Goal: Task Accomplishment & Management: Manage account settings

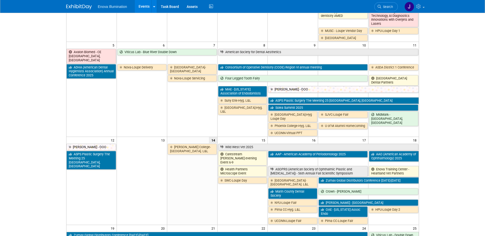
scroll to position [102, 0]
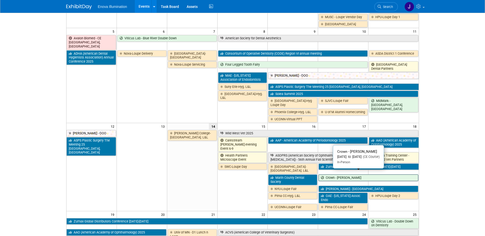
click at [328, 176] on link "Crown - [PERSON_NAME]" at bounding box center [368, 178] width 99 height 7
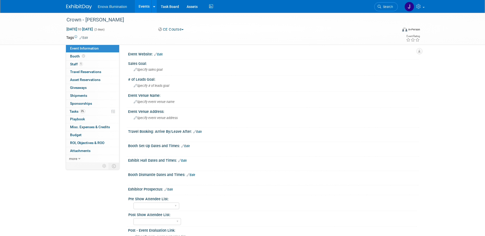
click at [93, 29] on span "Oct 17, 2025 to Oct 18, 2025" at bounding box center [79, 29] width 27 height 5
select select "9"
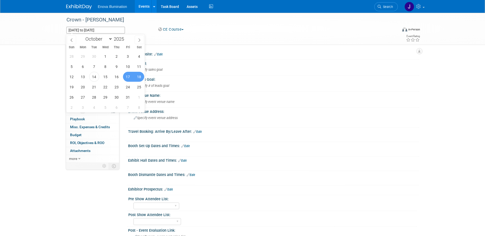
click at [140, 75] on span "18" at bounding box center [139, 77] width 10 height 10
type input "Oct 18, 2025"
click at [71, 85] on span "19" at bounding box center [72, 87] width 10 height 10
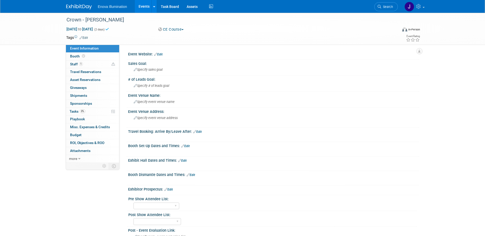
click at [77, 4] on link at bounding box center [82, 4] width 32 height 4
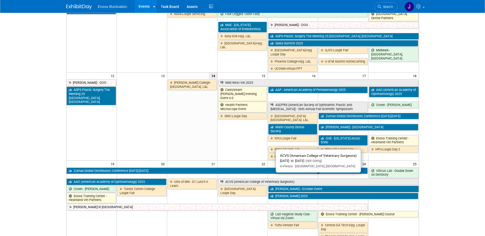
scroll to position [153, 0]
